Goal: Task Accomplishment & Management: Manage account settings

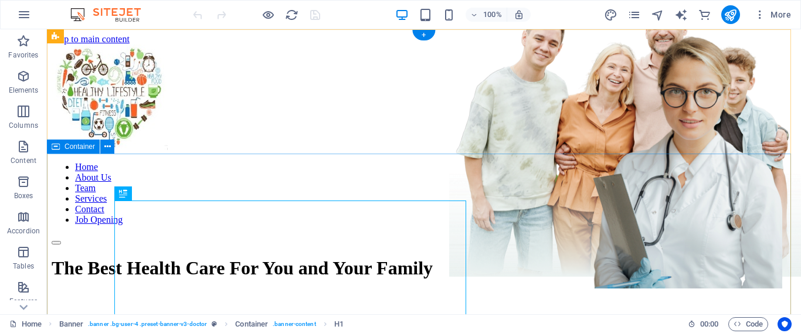
click at [733, 245] on div "The Best Health Care For You and Your Family A disease is a specific abnormal c…" at bounding box center [424, 316] width 745 height 143
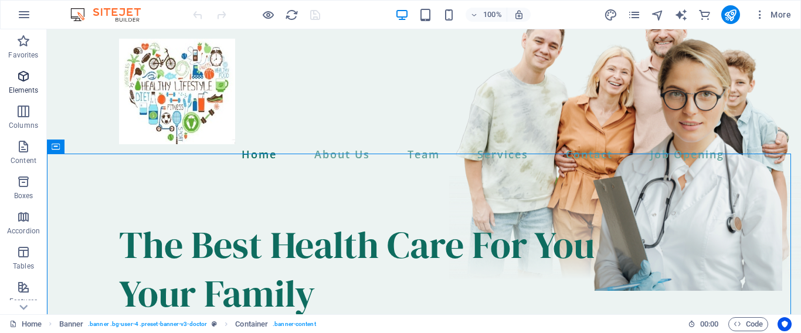
click at [29, 80] on icon "button" at bounding box center [23, 76] width 14 height 14
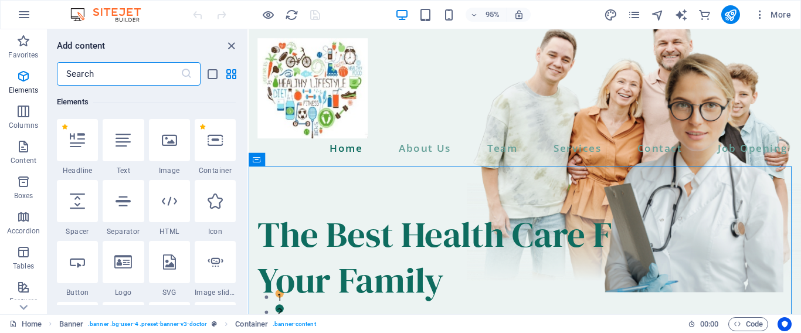
scroll to position [317, 0]
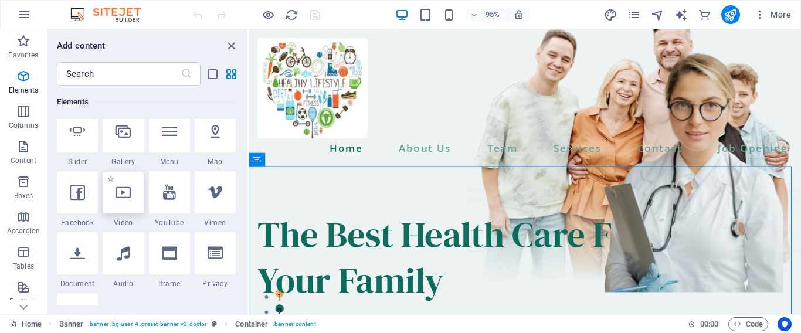
click at [126, 199] on icon at bounding box center [123, 192] width 15 height 15
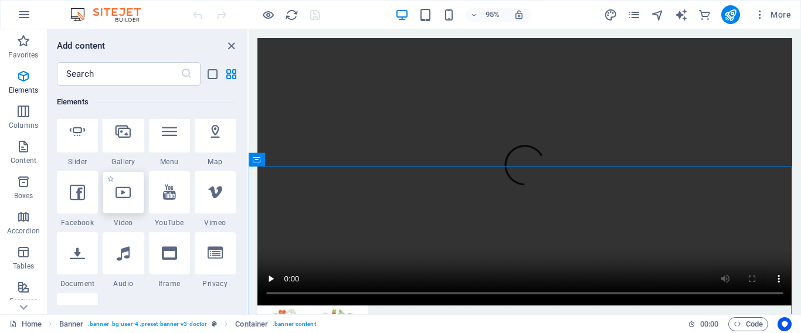
select select "%"
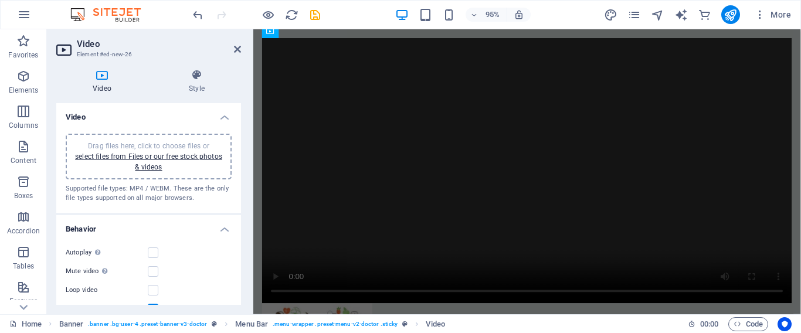
scroll to position [1165, 0]
click at [154, 160] on link "select files from Files or our free stock photos & videos" at bounding box center [148, 162] width 147 height 19
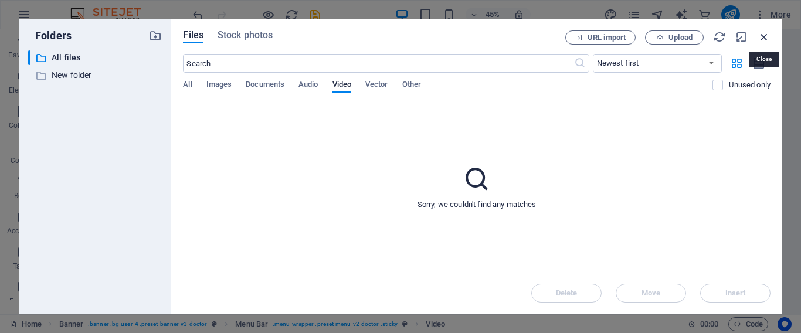
click at [764, 37] on icon "button" at bounding box center [764, 37] width 13 height 13
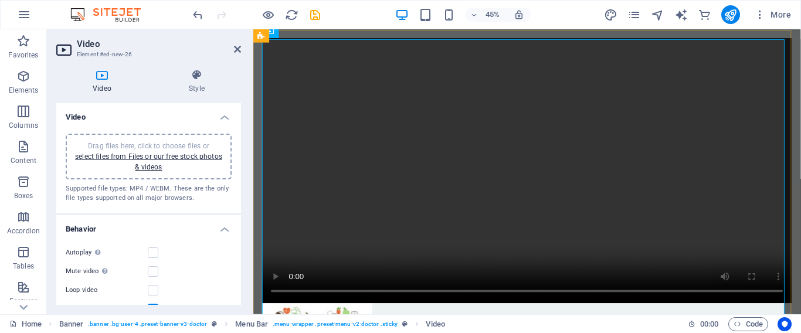
scroll to position [1165, 0]
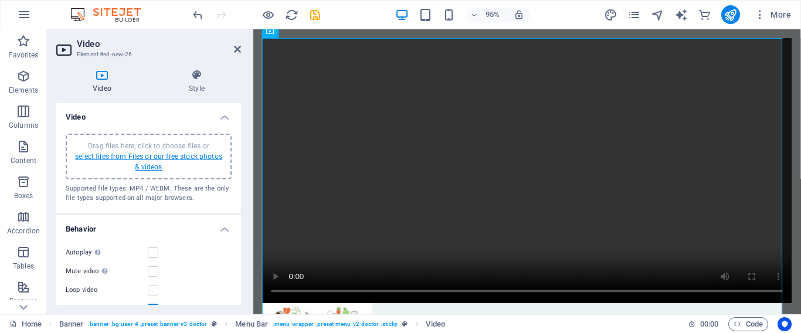
click at [157, 160] on link "select files from Files or our free stock photos & videos" at bounding box center [148, 162] width 147 height 19
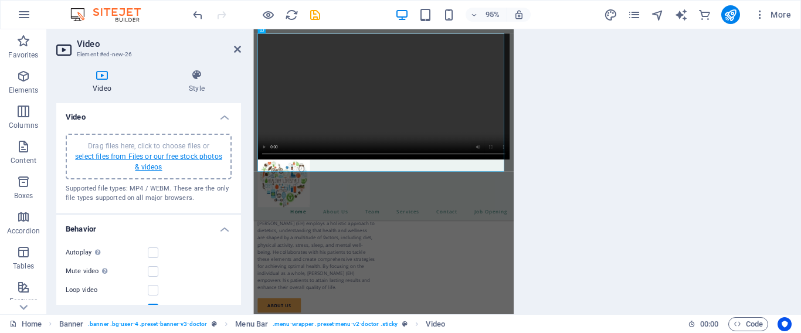
scroll to position [1166, 0]
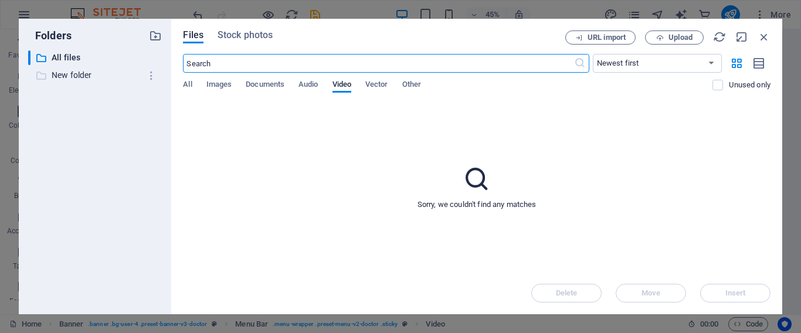
click at [82, 79] on p "New folder" at bounding box center [96, 75] width 89 height 13
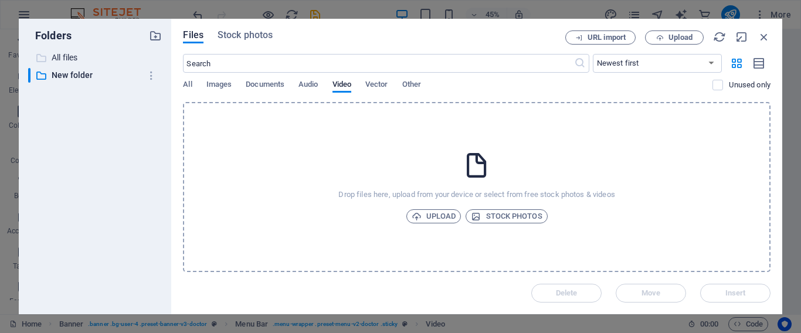
click at [73, 55] on p "All files" at bounding box center [96, 57] width 89 height 13
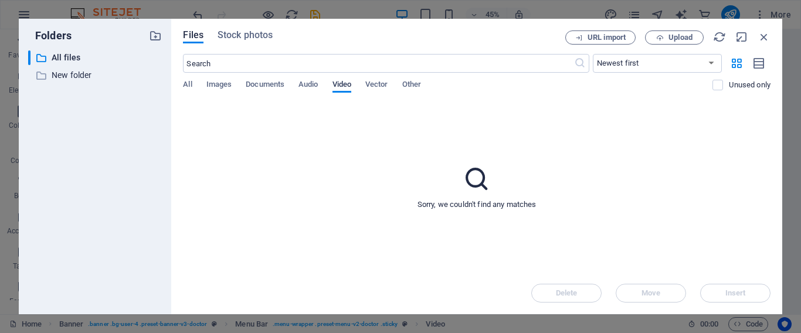
click at [341, 84] on span "Video" at bounding box center [342, 85] width 19 height 16
click at [669, 39] on span "Upload" at bounding box center [681, 37] width 24 height 7
click at [585, 201] on div "Sorry, we couldn't find any matches" at bounding box center [477, 187] width 588 height 170
click at [709, 291] on div "VN20250117_224147.mp4" at bounding box center [678, 289] width 114 height 13
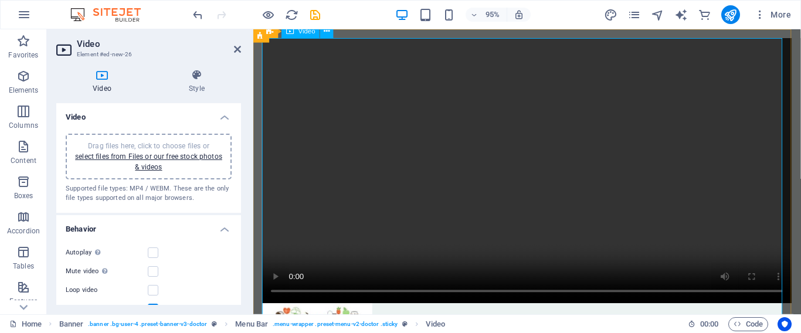
scroll to position [1165, 0]
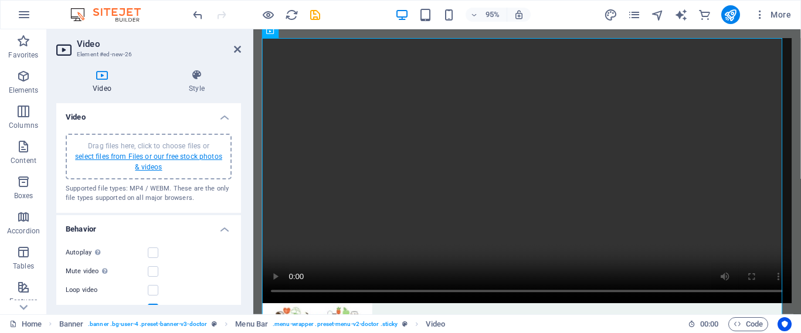
click at [127, 155] on link "select files from Files or our free stock photos & videos" at bounding box center [148, 162] width 147 height 19
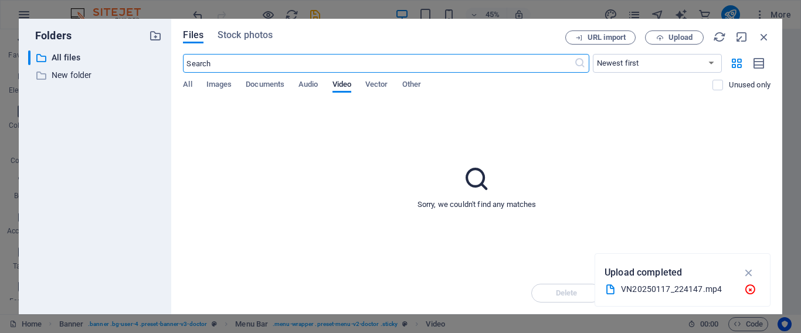
scroll to position [1166, 0]
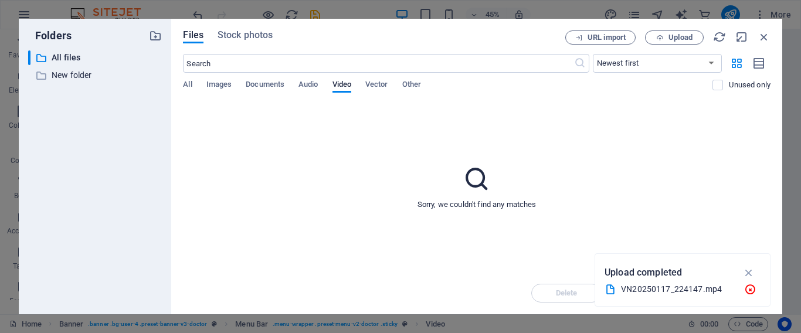
drag, startPoint x: 641, startPoint y: 288, endPoint x: 590, endPoint y: 238, distance: 71.0
click at [590, 238] on div "Folders ​ All files All files ​ New folder New folder Files Stock photos URL im…" at bounding box center [400, 166] width 801 height 333
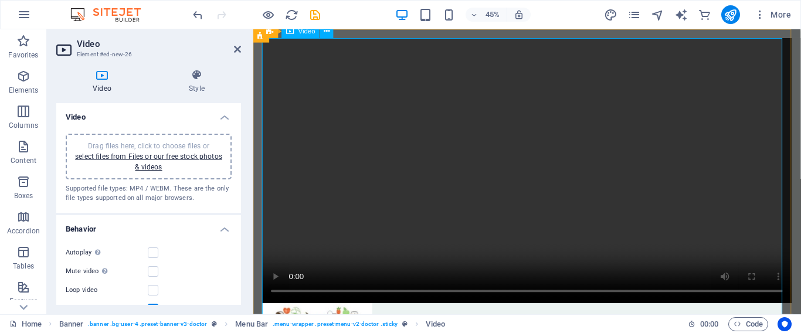
scroll to position [1165, 0]
click at [607, 249] on figure at bounding box center [542, 178] width 558 height 279
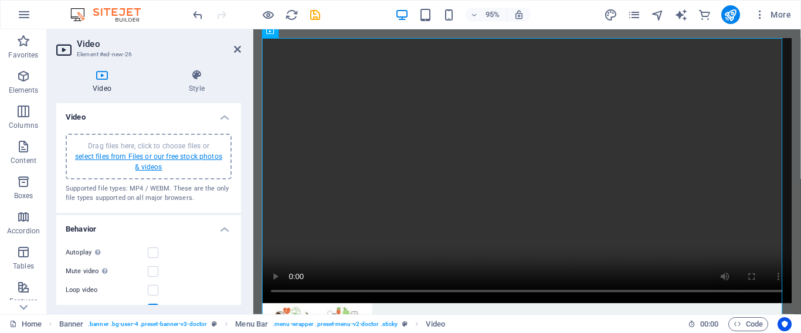
click at [171, 154] on link "select files from Files or our free stock photos & videos" at bounding box center [148, 162] width 147 height 19
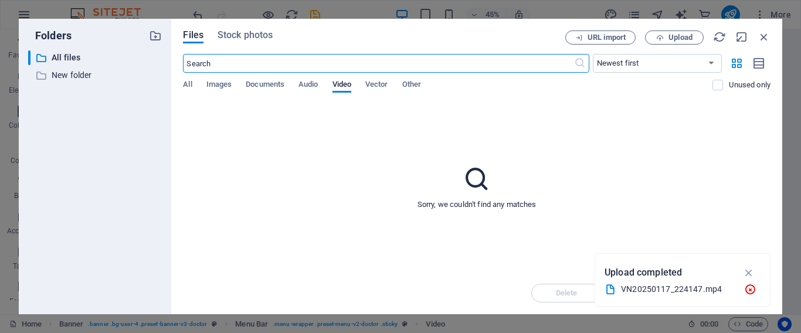
scroll to position [1166, 0]
click at [713, 243] on div "Sorry, we couldn't find any matches" at bounding box center [477, 187] width 588 height 170
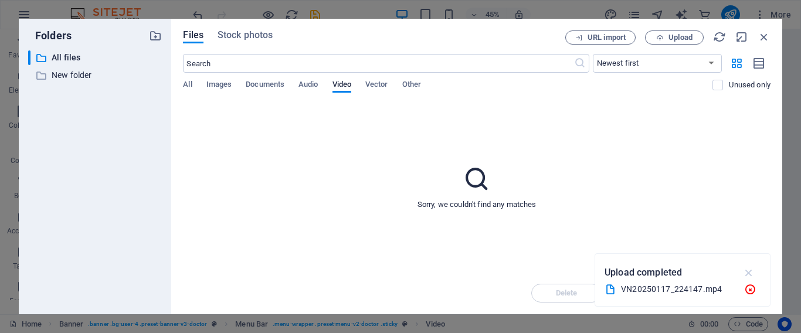
click at [750, 270] on icon "button" at bounding box center [749, 272] width 13 height 13
click at [740, 289] on div "Delete Move Insert" at bounding box center [477, 287] width 588 height 31
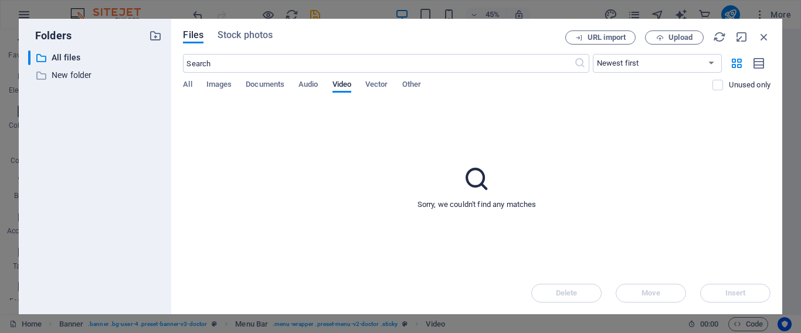
click at [740, 289] on div "Delete Move Insert" at bounding box center [477, 287] width 588 height 31
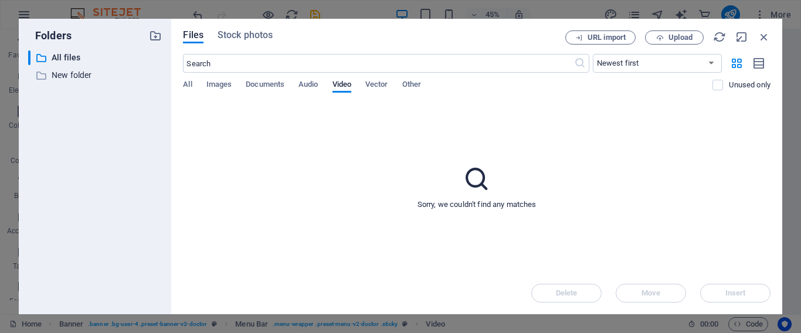
click at [740, 288] on div "Delete Move Insert" at bounding box center [477, 287] width 588 height 31
click at [613, 36] on span "URL import" at bounding box center [607, 37] width 38 height 7
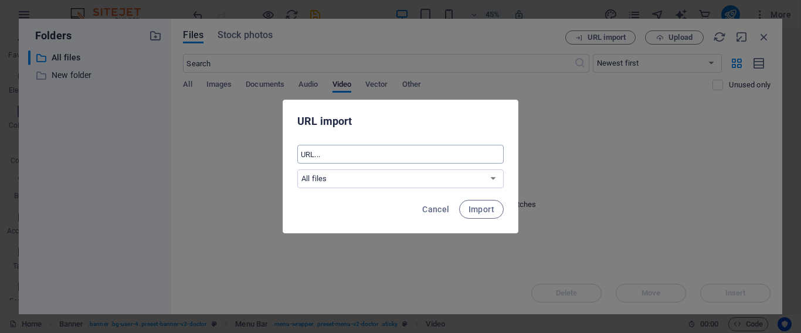
click at [445, 153] on input "text" at bounding box center [400, 154] width 207 height 19
click at [489, 178] on select "All files New folder" at bounding box center [400, 179] width 207 height 19
click at [297, 170] on select "All files New folder" at bounding box center [400, 179] width 207 height 19
click at [484, 180] on select "All files New folder" at bounding box center [400, 179] width 207 height 19
select select "all_files"
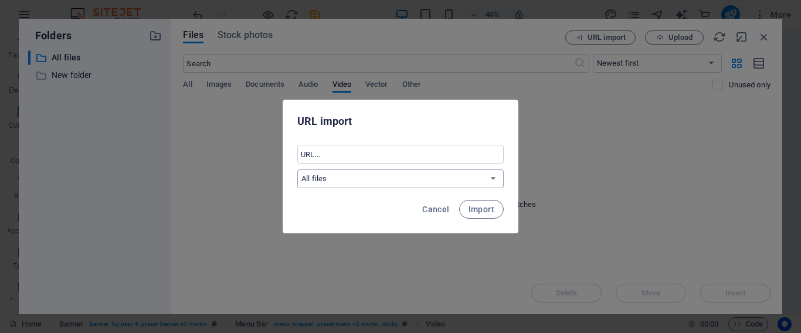
click at [297, 170] on select "All files New folder" at bounding box center [400, 179] width 207 height 19
click at [482, 214] on button "Import" at bounding box center [481, 209] width 45 height 19
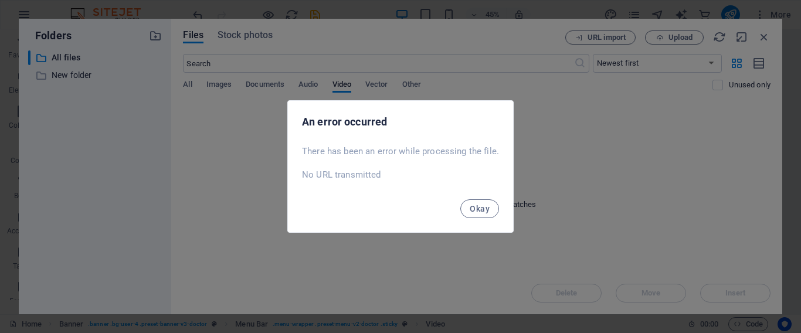
click at [482, 214] on button "Okay" at bounding box center [480, 208] width 39 height 19
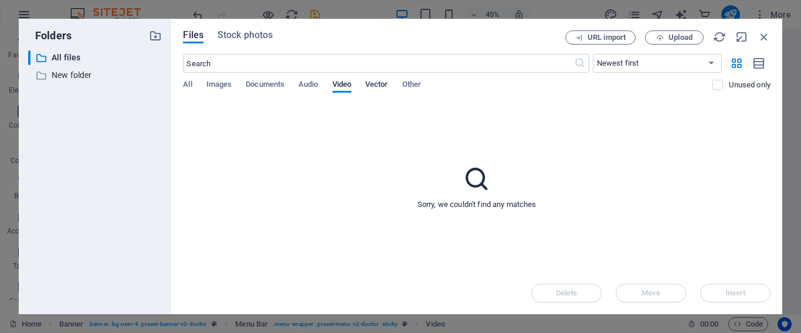
click at [380, 84] on span "Vector" at bounding box center [377, 85] width 23 height 16
click at [410, 88] on span "Other" at bounding box center [412, 85] width 19 height 16
click at [185, 82] on span "All" at bounding box center [187, 85] width 9 height 16
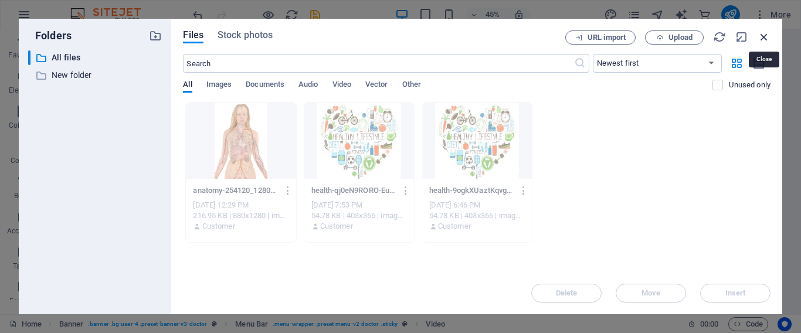
click at [766, 35] on icon "button" at bounding box center [764, 37] width 13 height 13
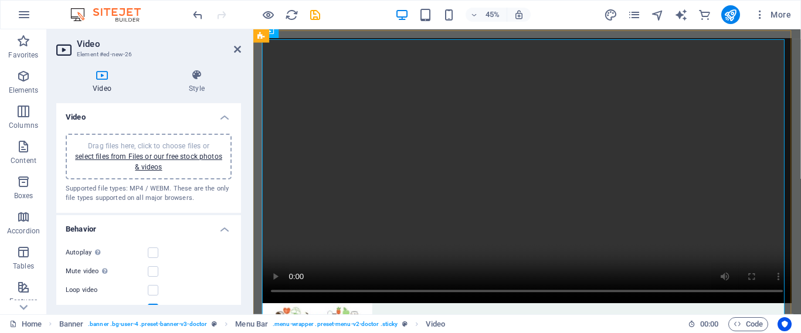
scroll to position [1165, 0]
click at [198, 79] on icon at bounding box center [197, 75] width 89 height 12
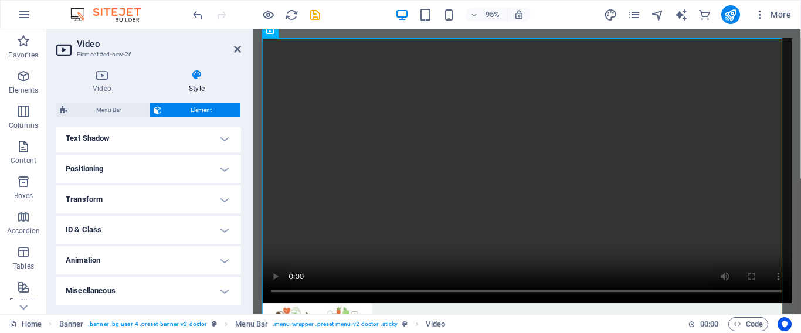
scroll to position [0, 0]
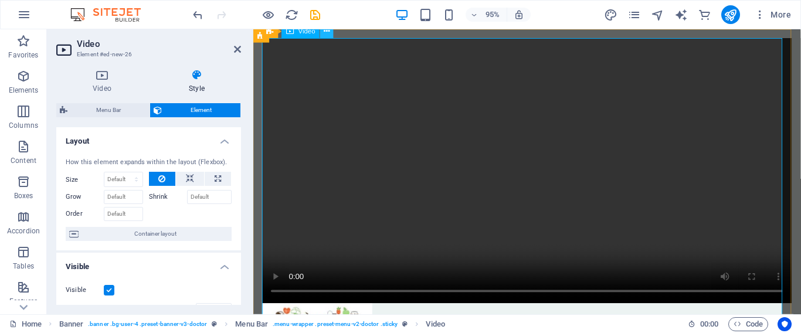
click at [324, 35] on icon at bounding box center [327, 32] width 6 height 12
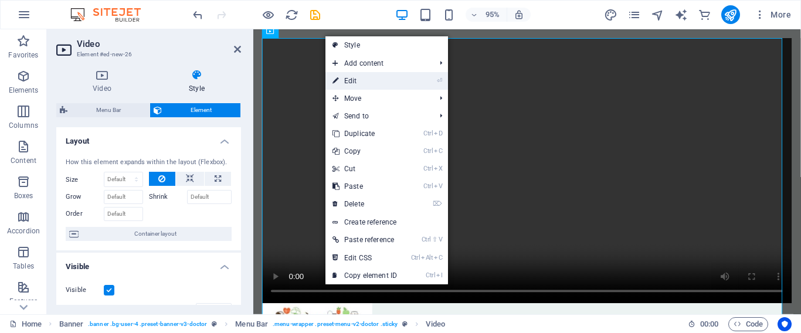
click at [354, 79] on link "⏎ Edit" at bounding box center [365, 81] width 79 height 18
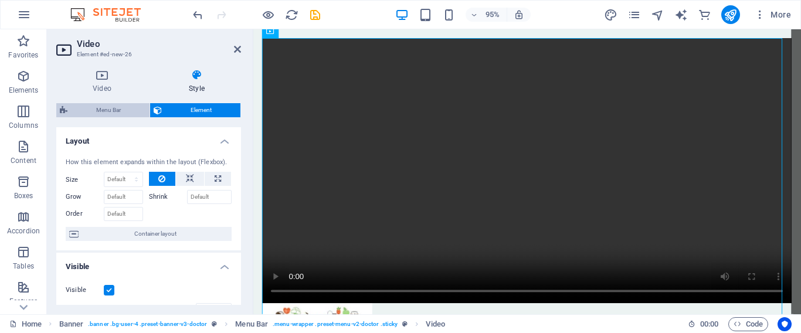
click at [112, 111] on span "Menu Bar" at bounding box center [108, 110] width 75 height 14
select select "rem"
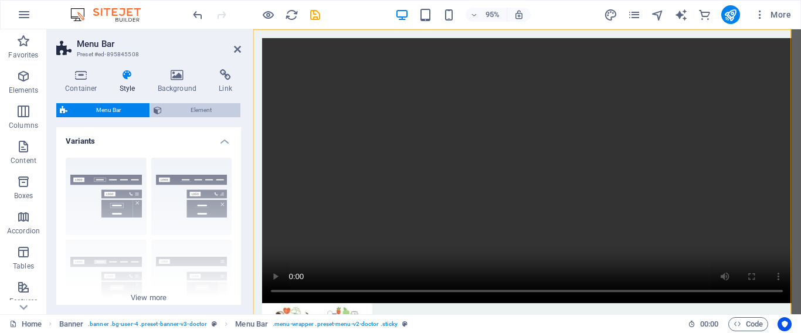
click at [201, 109] on span "Element" at bounding box center [201, 110] width 72 height 14
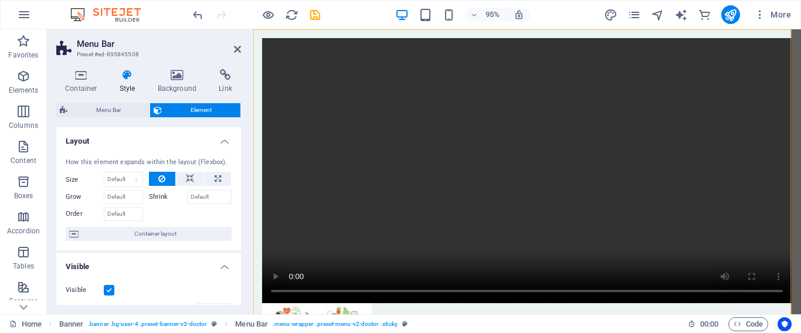
click at [239, 44] on h2 "Menu Bar" at bounding box center [159, 44] width 164 height 11
click at [237, 48] on icon at bounding box center [237, 49] width 7 height 9
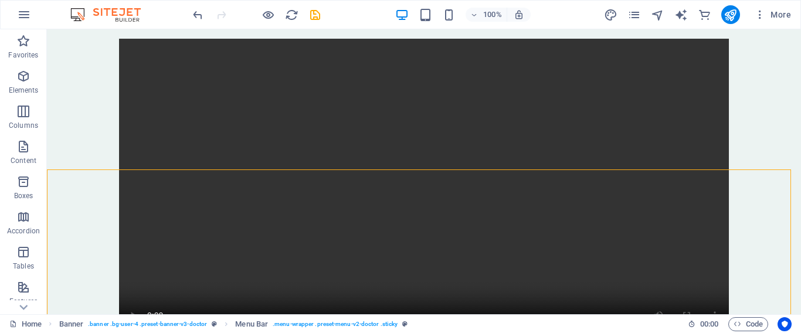
scroll to position [1032, 0]
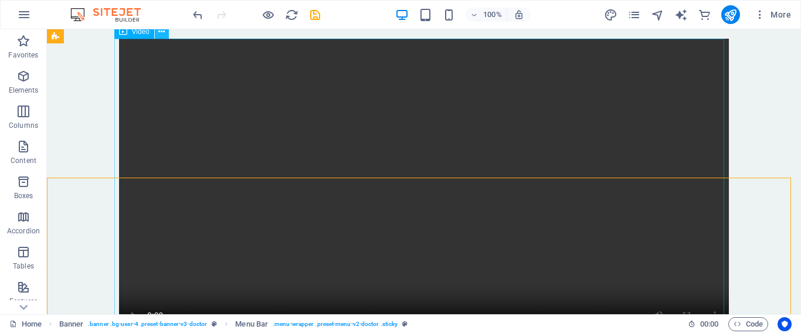
click at [161, 32] on icon at bounding box center [161, 32] width 6 height 12
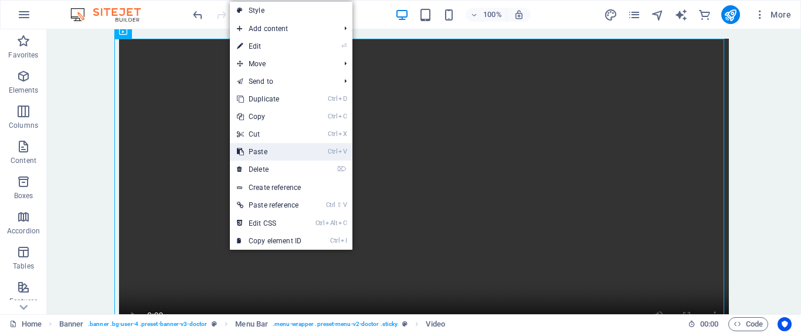
click at [254, 151] on link "Ctrl V Paste" at bounding box center [269, 152] width 79 height 18
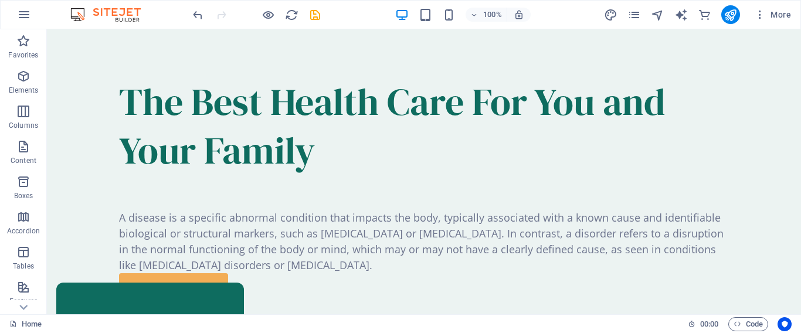
scroll to position [827, 0]
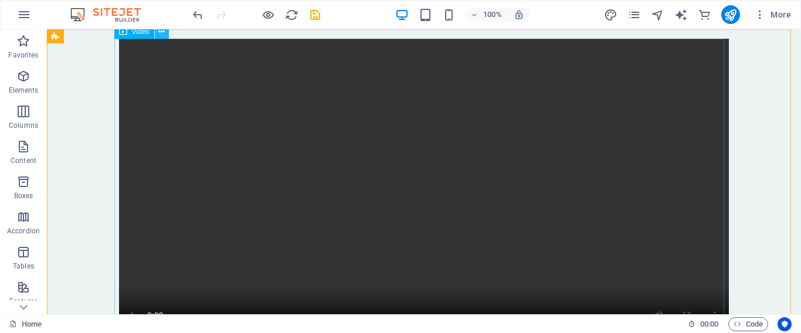
click at [159, 34] on icon at bounding box center [161, 32] width 6 height 12
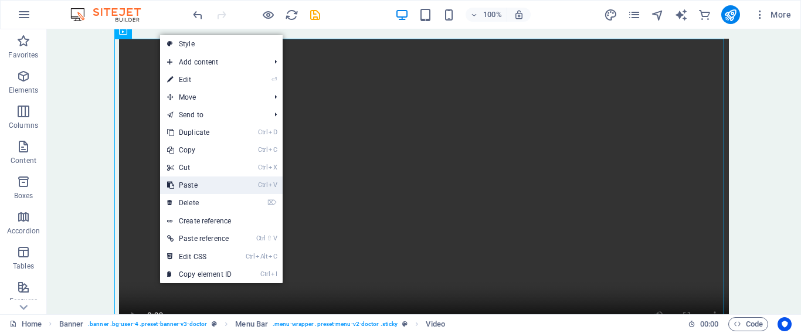
click at [194, 187] on link "Ctrl V Paste" at bounding box center [199, 186] width 79 height 18
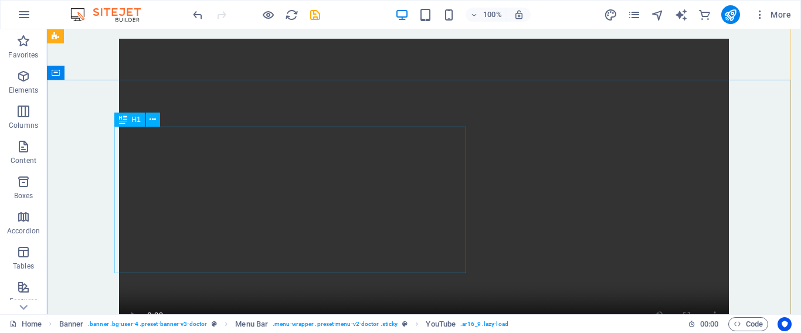
scroll to position [1590, 0]
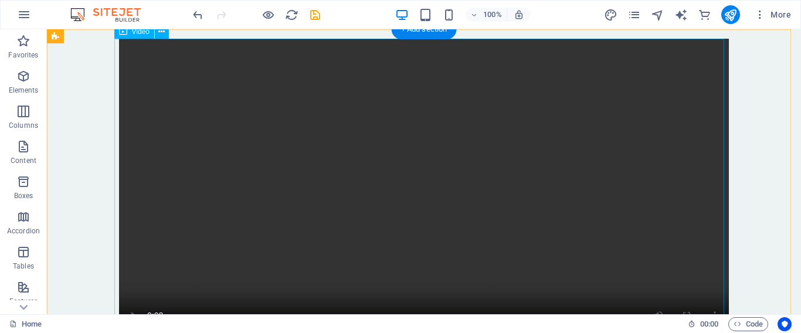
click at [150, 297] on figure at bounding box center [424, 191] width 610 height 305
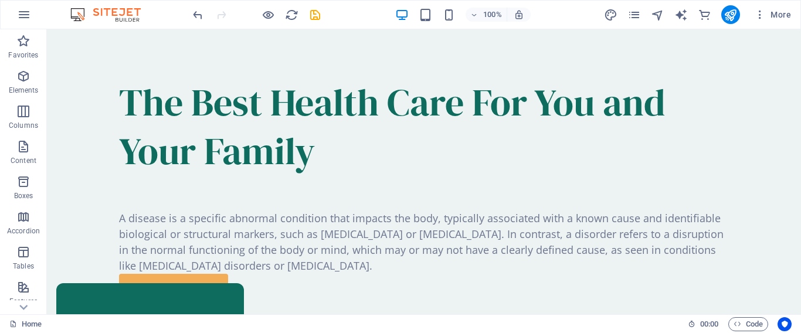
scroll to position [1162, 0]
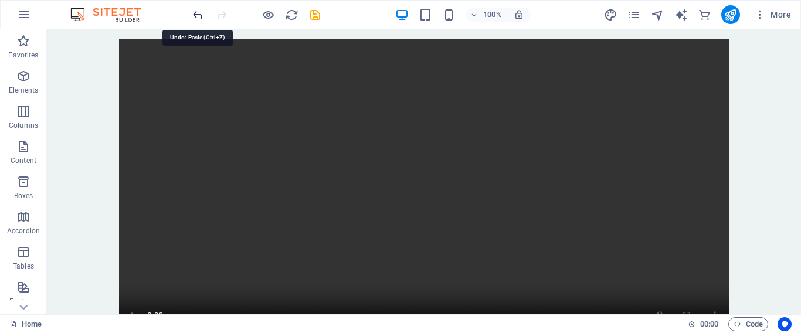
click at [194, 19] on icon "undo" at bounding box center [197, 14] width 13 height 13
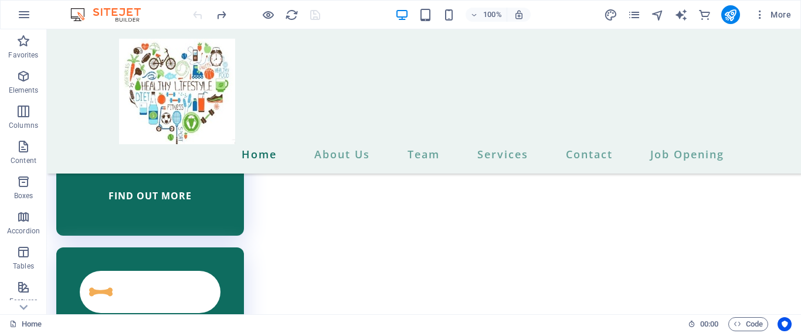
click at [194, 19] on div at bounding box center [256, 14] width 131 height 19
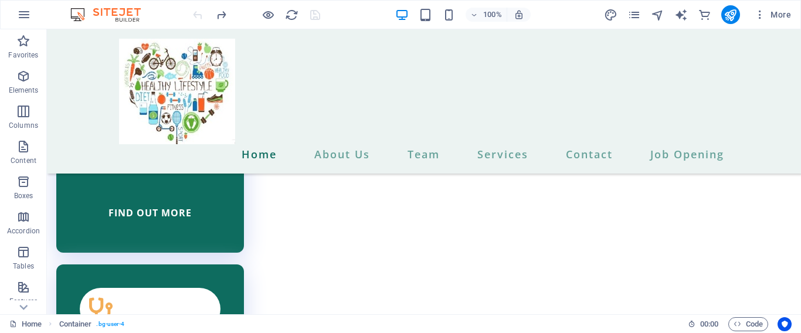
scroll to position [2301, 0]
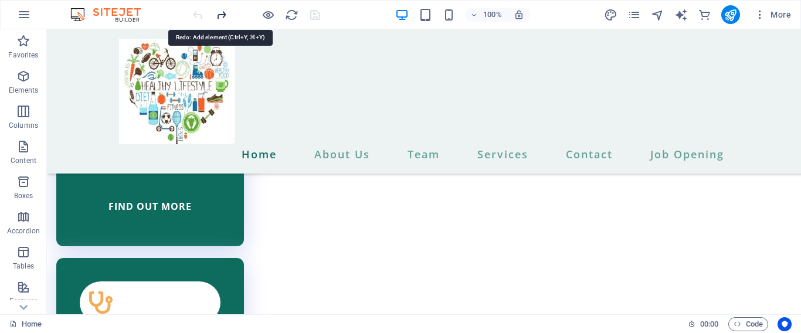
click at [218, 16] on icon "redo" at bounding box center [221, 14] width 13 height 13
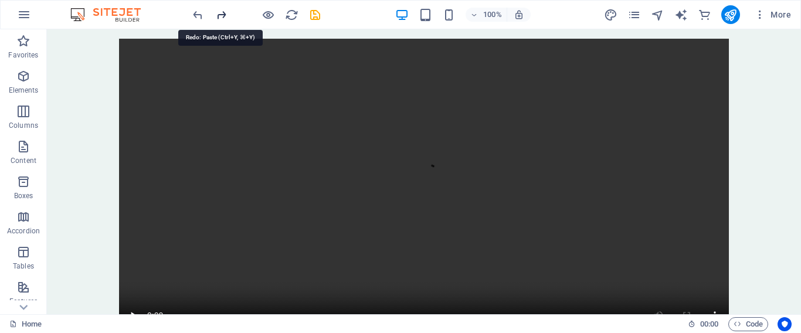
scroll to position [2644, 0]
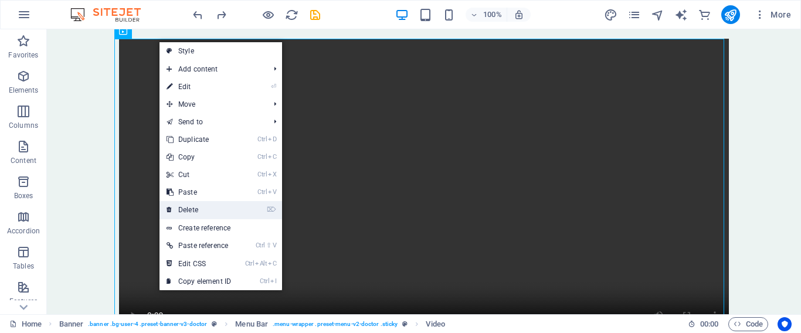
click at [195, 212] on link "⌦ Delete" at bounding box center [199, 210] width 79 height 18
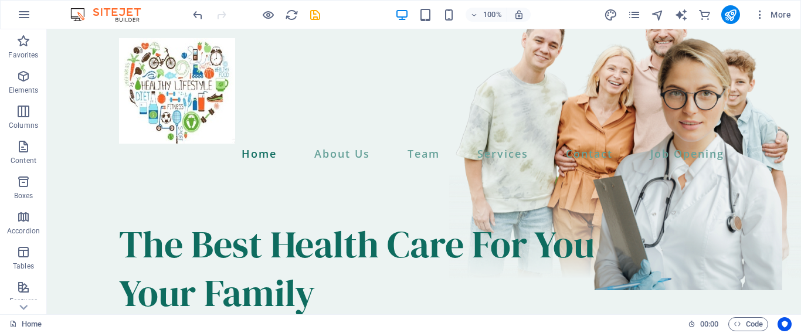
scroll to position [0, 0]
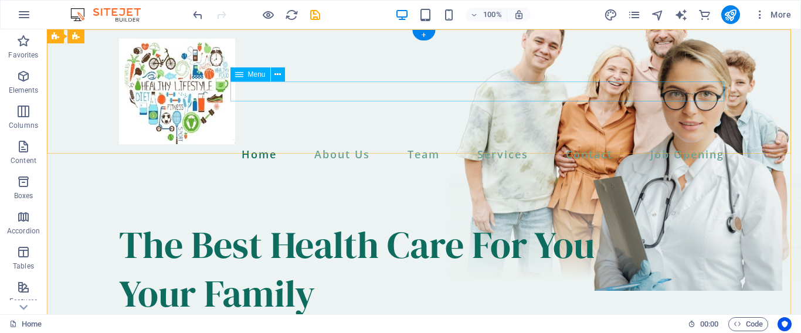
click at [692, 144] on nav "Home About Us Team Services Contact Job Opening" at bounding box center [424, 154] width 610 height 20
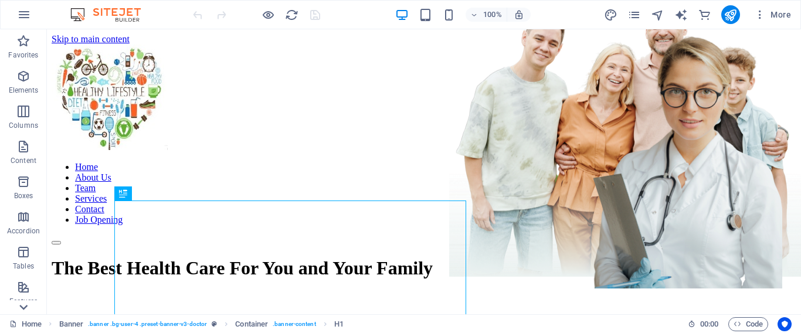
click at [22, 45] on icon at bounding box center [23, 36] width 16 height 16
click at [723, 13] on button "publish" at bounding box center [731, 14] width 19 height 19
click at [28, 15] on icon "button" at bounding box center [24, 15] width 14 height 14
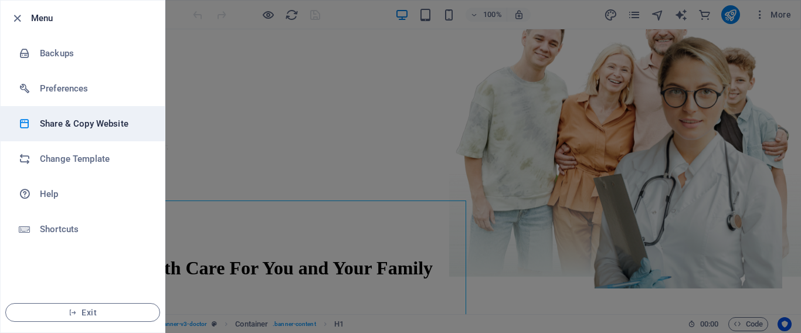
click at [67, 124] on h6 "Share & Copy Website" at bounding box center [94, 124] width 109 height 14
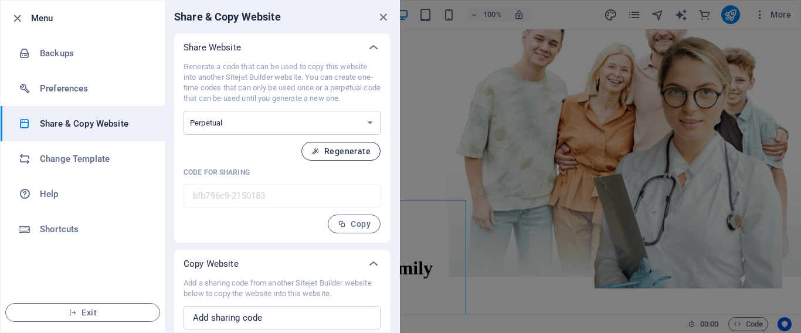
click at [337, 151] on span "Regenerate" at bounding box center [341, 151] width 59 height 9
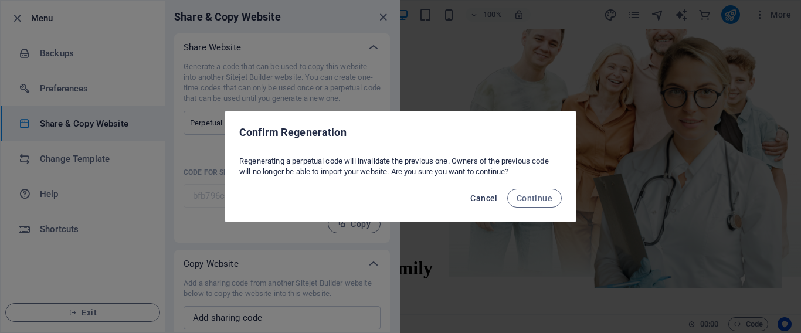
click at [480, 198] on span "Cancel" at bounding box center [484, 198] width 27 height 9
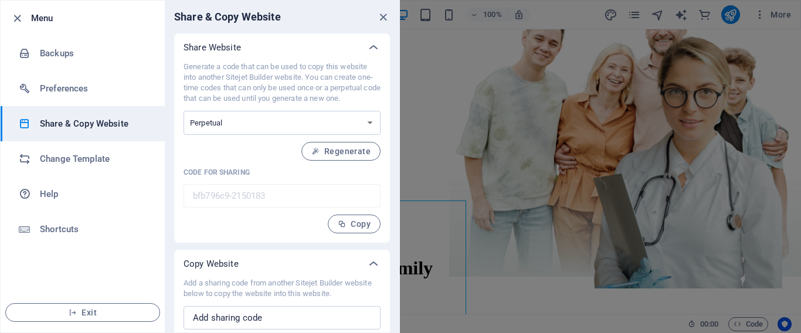
scroll to position [32, 0]
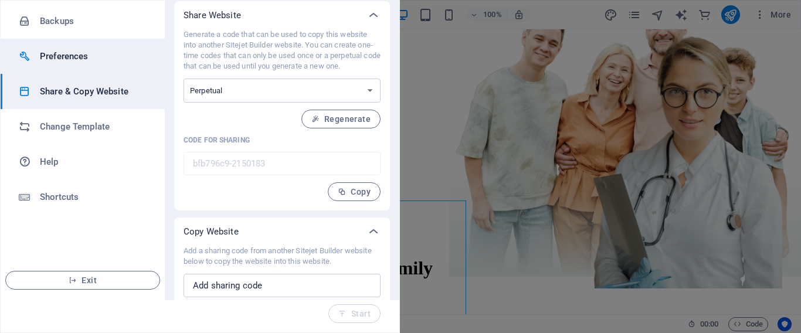
click at [65, 53] on h6 "Preferences" at bounding box center [94, 56] width 109 height 14
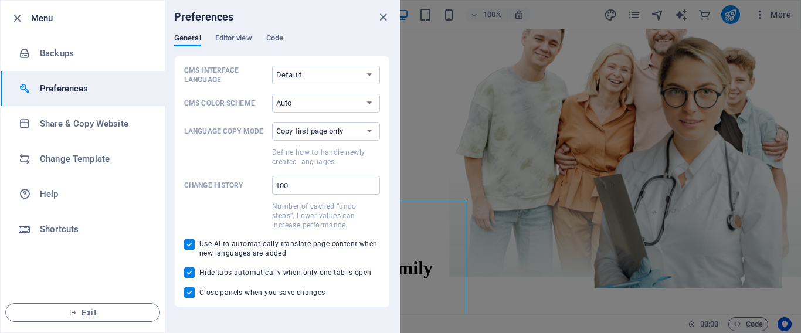
scroll to position [0, 0]
click at [224, 35] on span "Editor view" at bounding box center [233, 39] width 37 height 16
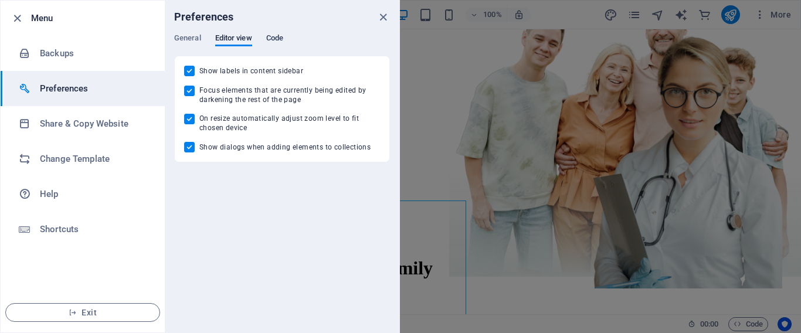
click at [269, 39] on span "Code" at bounding box center [274, 39] width 17 height 16
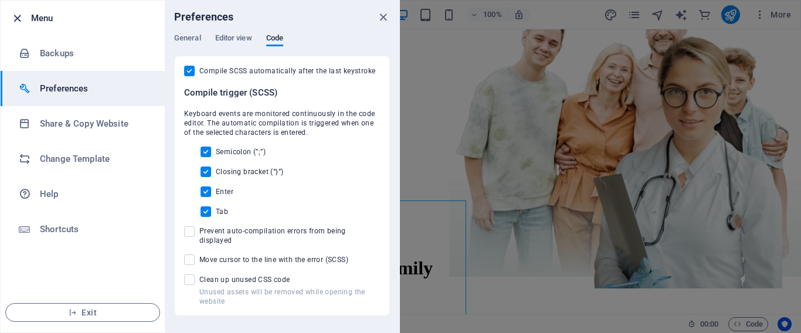
click at [16, 22] on icon "button" at bounding box center [17, 18] width 13 height 13
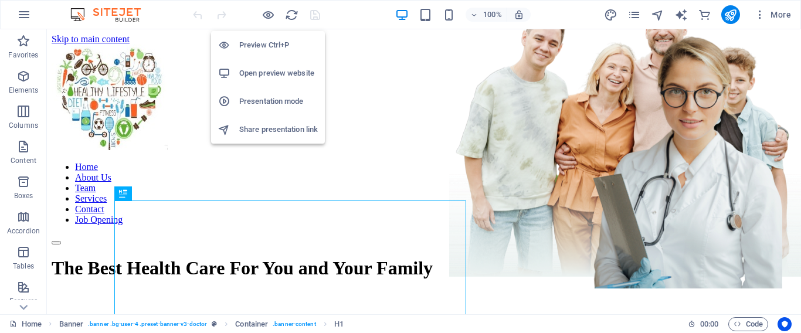
click at [280, 71] on h6 "Open preview website" at bounding box center [278, 73] width 79 height 14
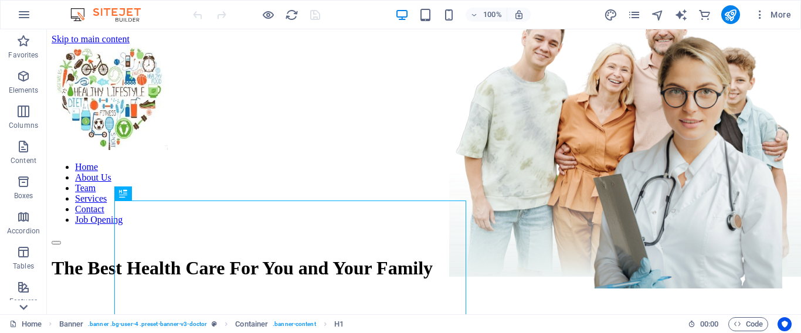
click at [21, 45] on icon at bounding box center [23, 36] width 16 height 16
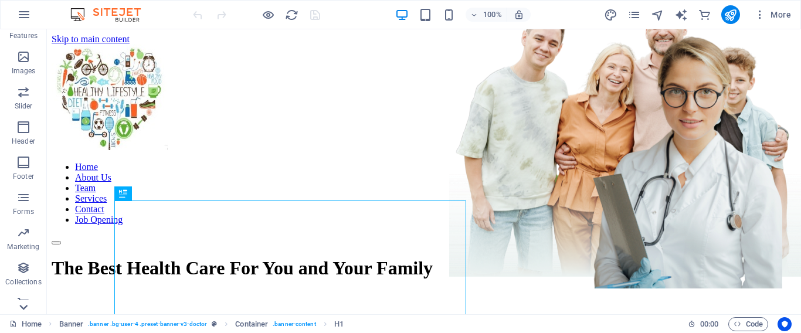
scroll to position [278, 0]
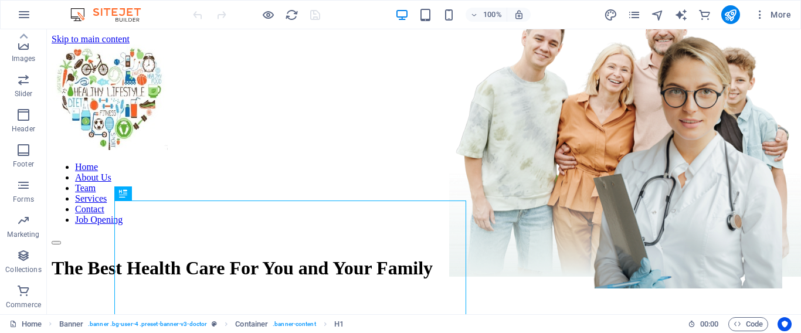
click at [21, 310] on span "Commerce" at bounding box center [23, 298] width 47 height 28
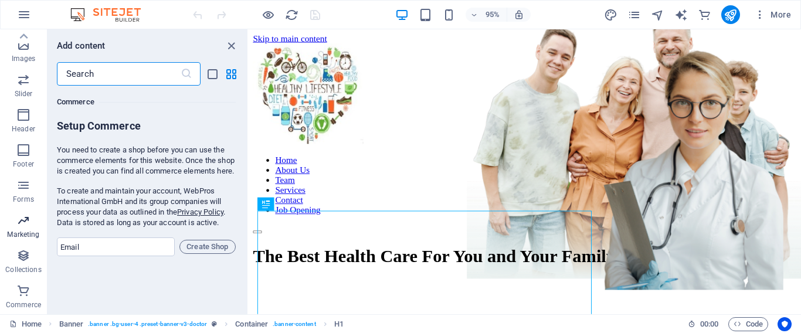
scroll to position [11307, 0]
click at [23, 11] on icon "button" at bounding box center [24, 15] width 14 height 14
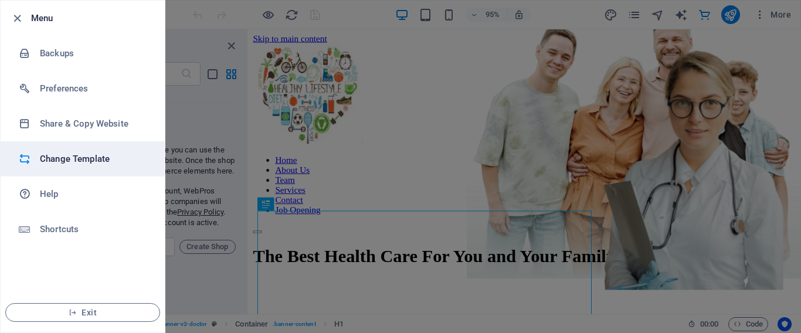
click at [62, 157] on h6 "Change Template" at bounding box center [94, 159] width 109 height 14
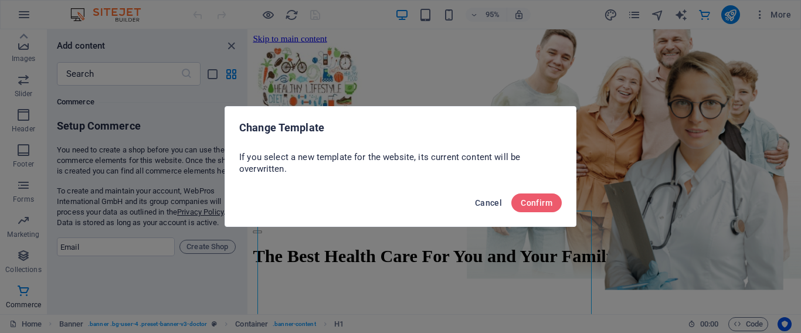
click at [482, 204] on span "Cancel" at bounding box center [488, 202] width 27 height 9
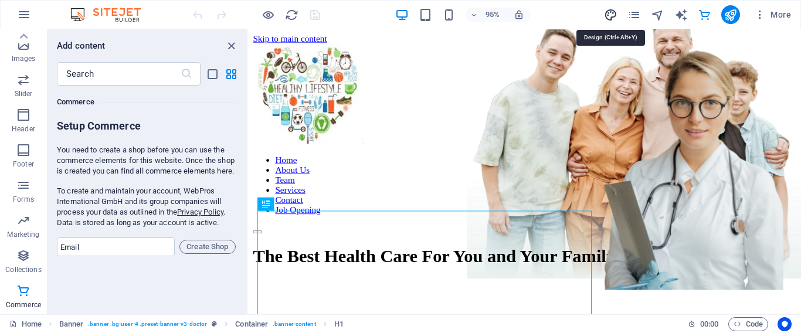
click at [610, 16] on icon "design" at bounding box center [610, 14] width 13 height 13
select select "700"
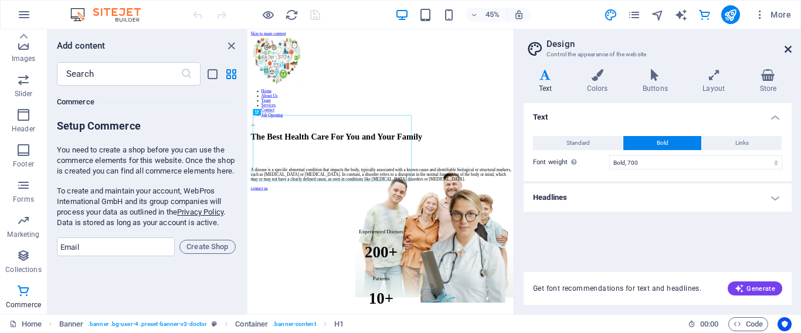
click at [789, 50] on icon at bounding box center [788, 49] width 7 height 9
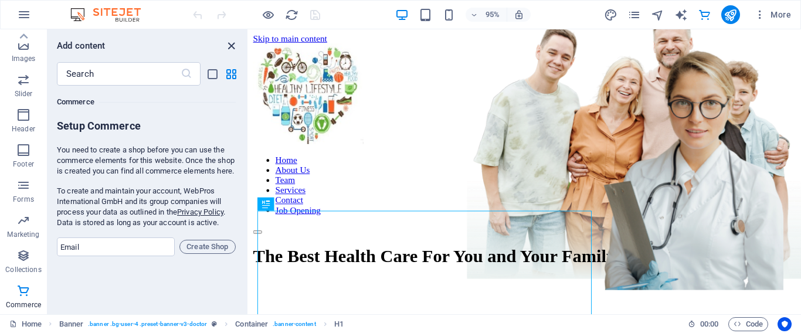
click at [233, 43] on icon "close panel" at bounding box center [231, 45] width 13 height 13
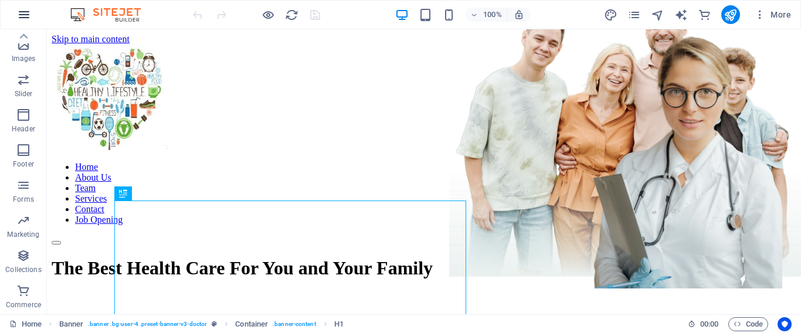
click at [22, 11] on icon "button" at bounding box center [24, 15] width 14 height 14
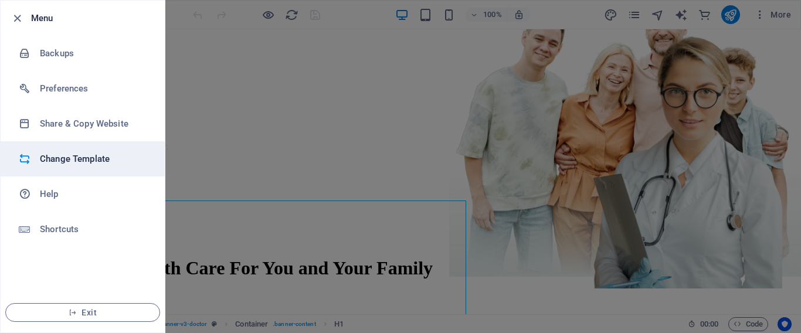
click at [58, 155] on h6 "Change Template" at bounding box center [94, 159] width 109 height 14
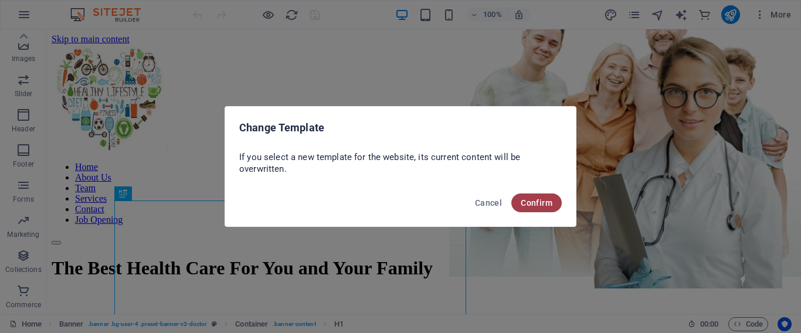
click at [549, 201] on span "Confirm" at bounding box center [537, 202] width 32 height 9
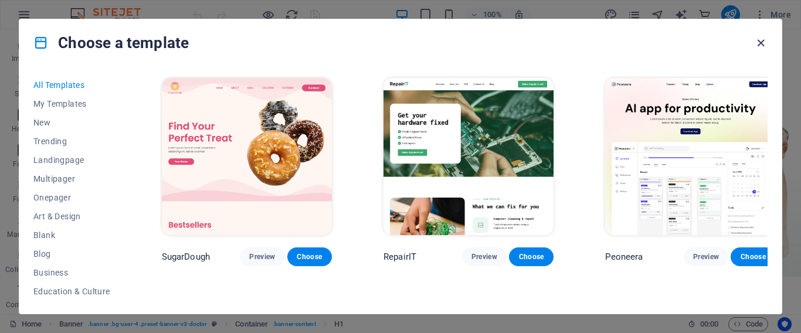
click at [760, 42] on icon "button" at bounding box center [761, 42] width 13 height 13
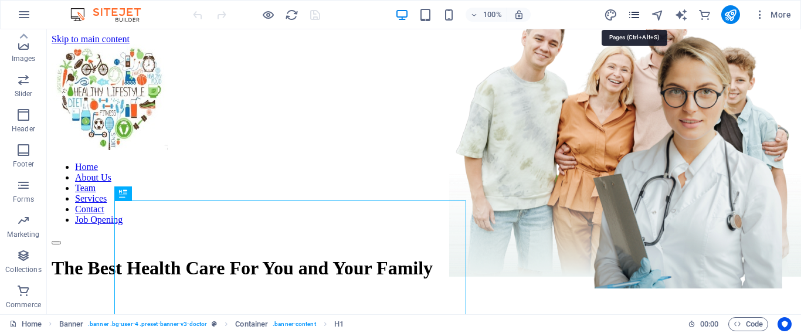
click at [638, 19] on icon "pages" at bounding box center [634, 14] width 13 height 13
click at [759, 20] on icon "button" at bounding box center [761, 15] width 12 height 12
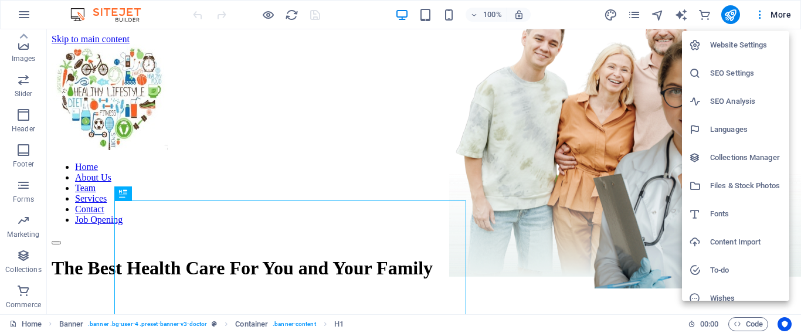
click at [754, 42] on h6 "Website Settings" at bounding box center [747, 45] width 72 height 14
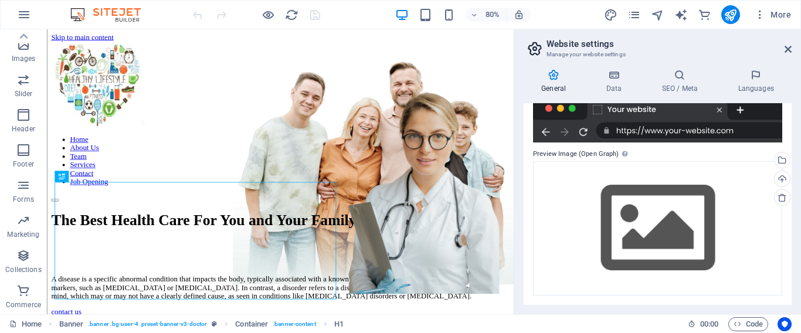
scroll to position [0, 0]
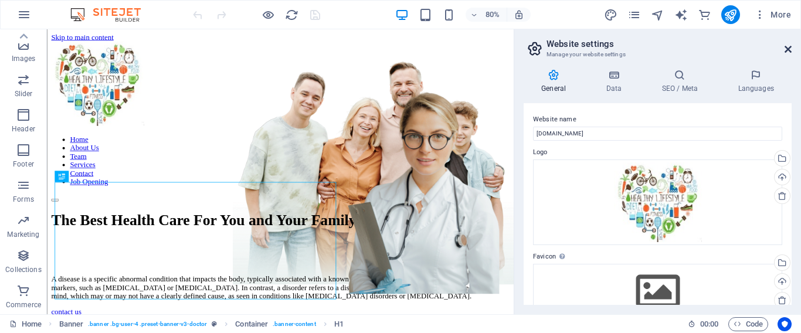
click at [785, 50] on icon at bounding box center [788, 49] width 7 height 9
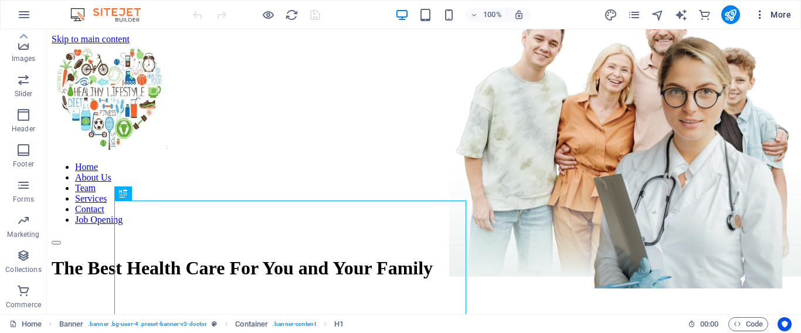
click at [782, 13] on span "More" at bounding box center [773, 15] width 37 height 12
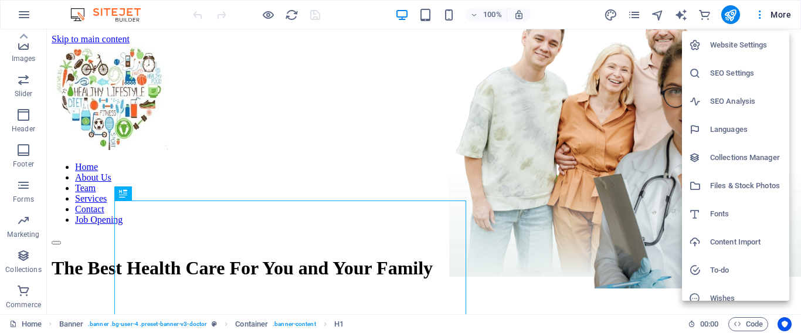
scroll to position [40, 0]
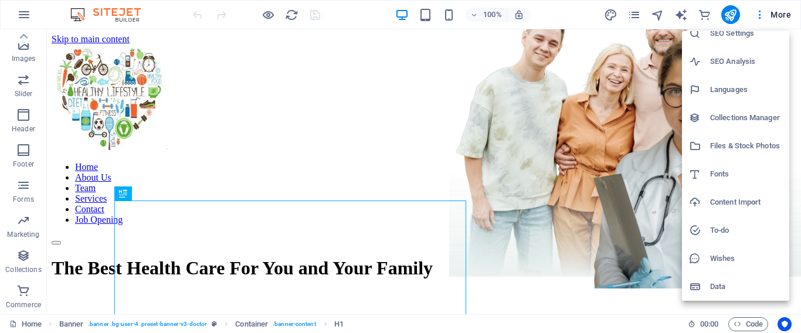
click at [712, 203] on h6 "Content Import" at bounding box center [747, 202] width 72 height 14
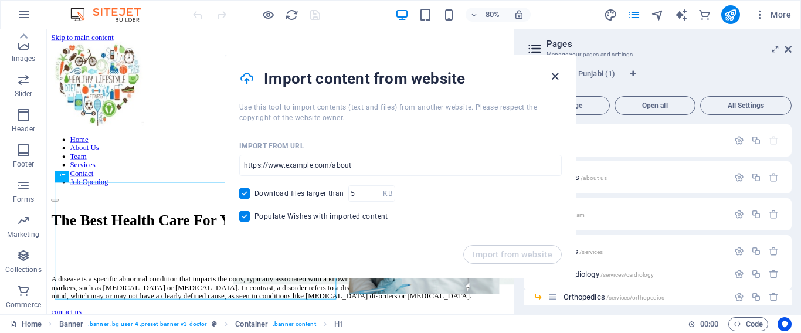
click at [556, 74] on icon "button" at bounding box center [555, 76] width 13 height 13
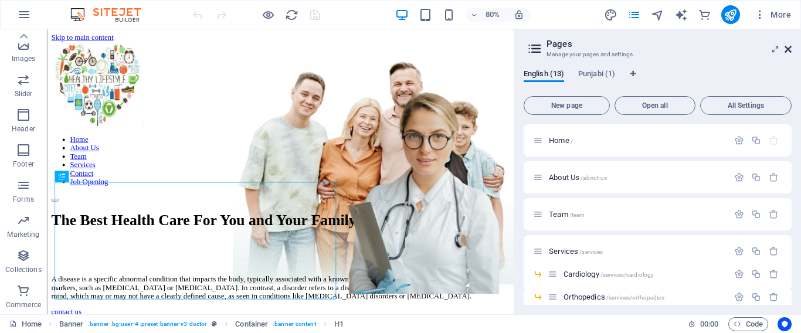
click at [791, 48] on icon at bounding box center [788, 49] width 7 height 9
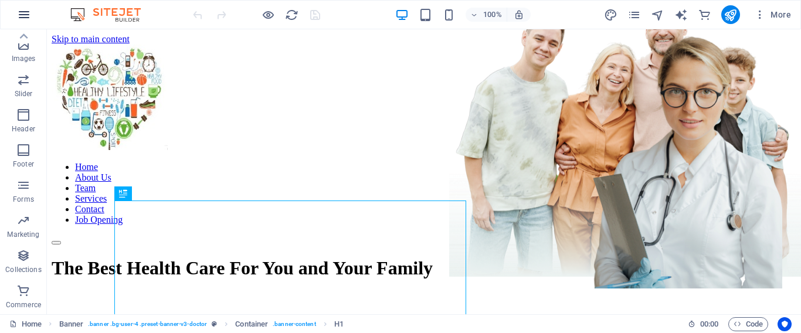
click at [22, 10] on icon "button" at bounding box center [24, 15] width 14 height 14
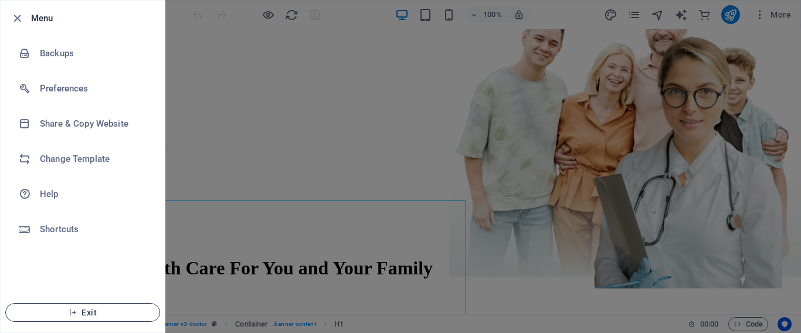
click at [77, 316] on icon "button" at bounding box center [73, 313] width 8 height 8
